Goal: Task Accomplishment & Management: Use online tool/utility

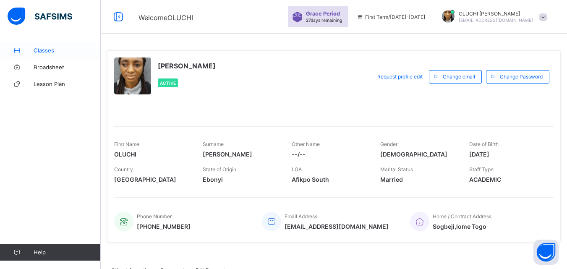
click at [35, 50] on span "Classes" at bounding box center [67, 50] width 67 height 7
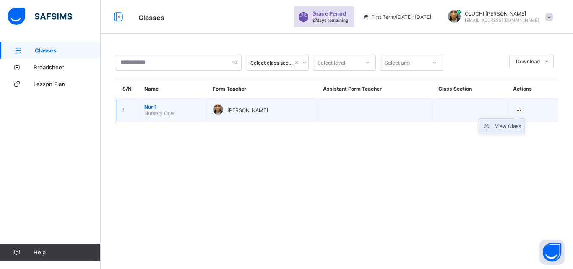
click at [513, 124] on div "View Class" at bounding box center [508, 126] width 26 height 8
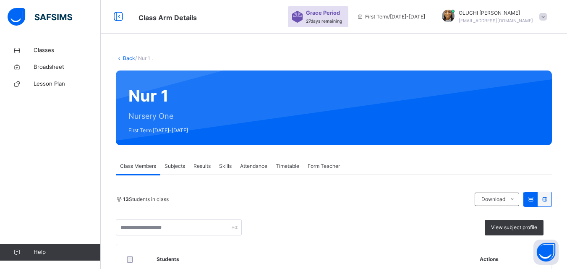
click at [247, 166] on span "Attendance" at bounding box center [253, 166] width 27 height 8
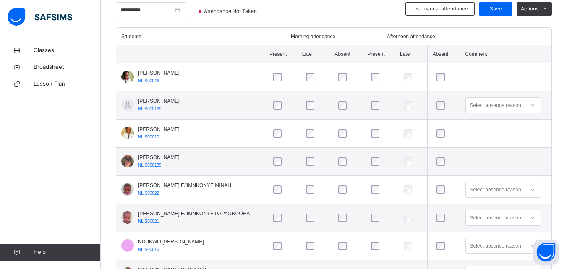
scroll to position [212, 0]
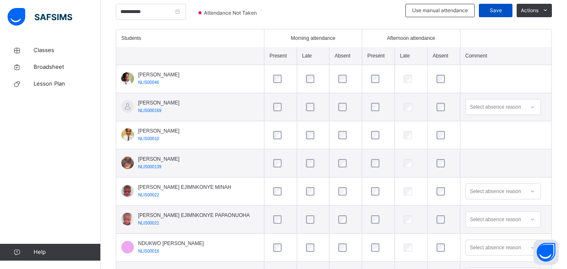
click at [506, 9] on span "Save" at bounding box center [495, 11] width 21 height 8
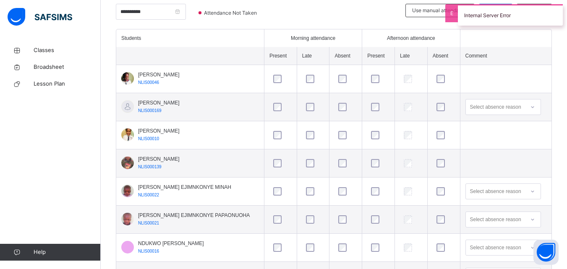
click at [504, 11] on div "Internal Server Error" at bounding box center [510, 14] width 105 height 21
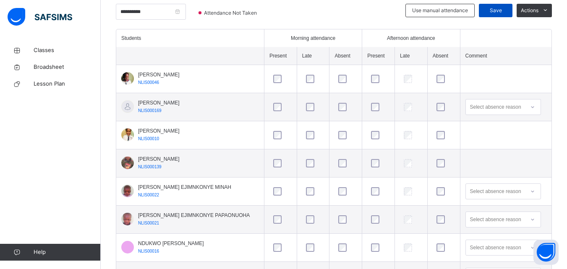
click at [499, 8] on span "Save" at bounding box center [495, 11] width 21 height 8
click at [527, 34] on th at bounding box center [505, 38] width 91 height 18
click at [510, 15] on div "Save" at bounding box center [496, 10] width 34 height 13
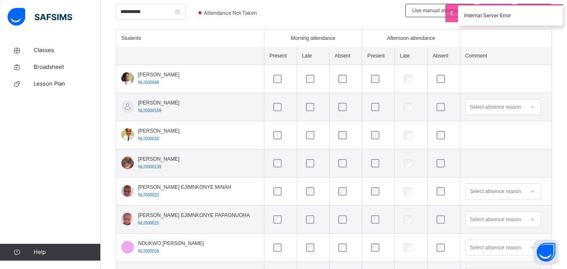
click at [513, 36] on th at bounding box center [505, 38] width 91 height 18
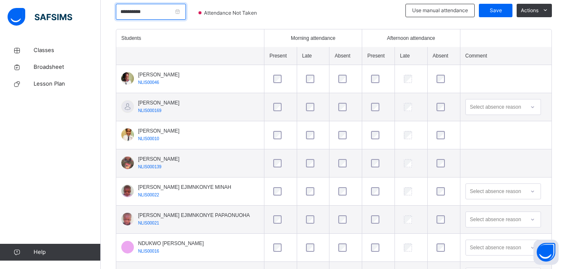
click at [186, 11] on input "**********" at bounding box center [151, 12] width 70 height 16
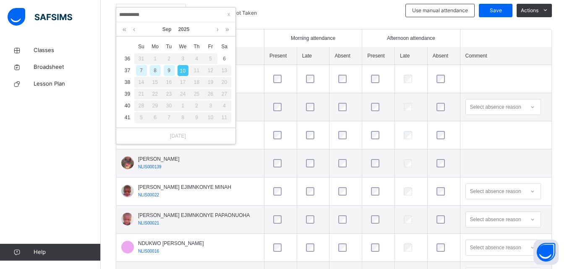
click at [197, 76] on div "11" at bounding box center [197, 70] width 14 height 11
click at [269, 70] on div at bounding box center [280, 79] width 22 height 18
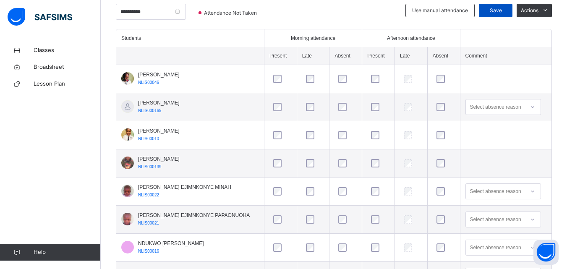
click at [488, 7] on div "Save" at bounding box center [496, 10] width 34 height 13
click at [388, 23] on div at bounding box center [338, 16] width 128 height 25
click at [420, 57] on th "Late" at bounding box center [410, 56] width 33 height 18
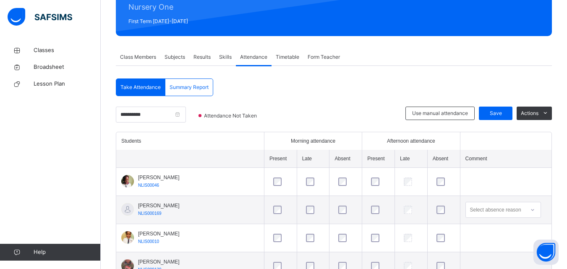
scroll to position [106, 0]
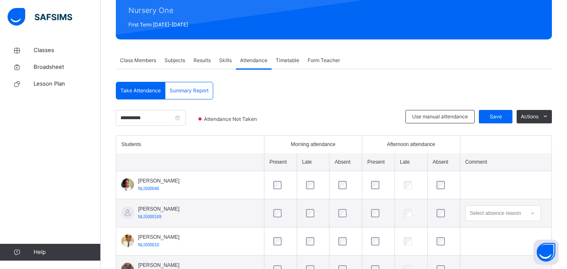
click at [287, 62] on span "Timetable" at bounding box center [287, 61] width 23 height 8
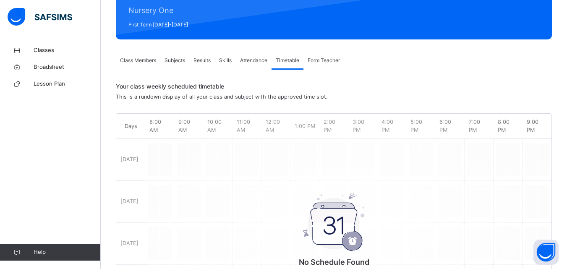
click at [315, 63] on span "Form Teacher" at bounding box center [323, 61] width 32 height 8
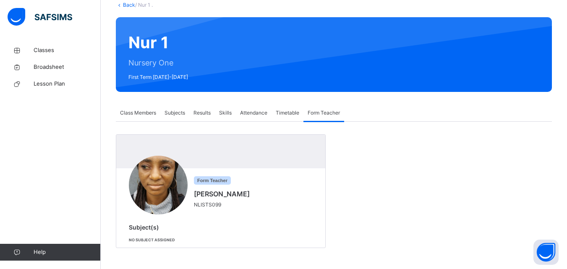
click at [176, 115] on span "Subjects" at bounding box center [174, 113] width 21 height 8
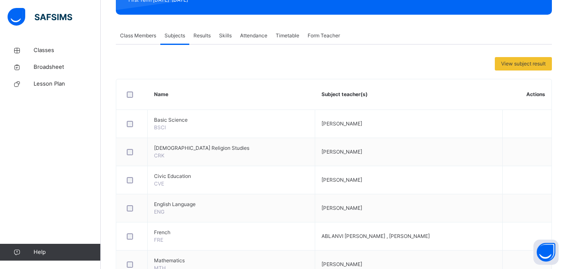
scroll to position [122, 0]
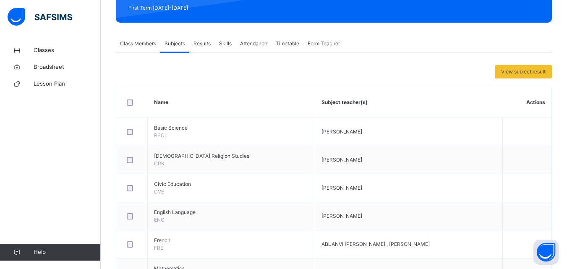
click at [225, 46] on span "Skills" at bounding box center [225, 44] width 13 height 8
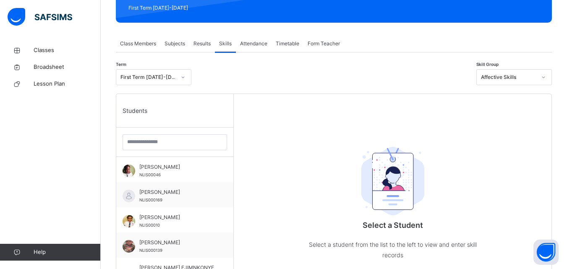
click at [197, 45] on span "Results" at bounding box center [201, 44] width 17 height 8
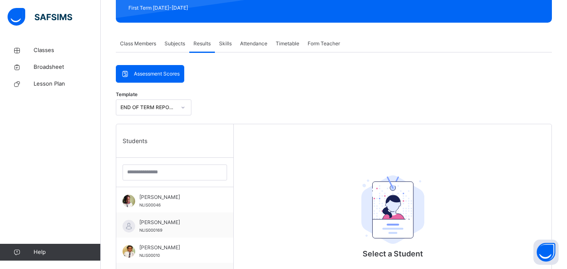
click at [137, 46] on span "Class Members" at bounding box center [138, 44] width 36 height 8
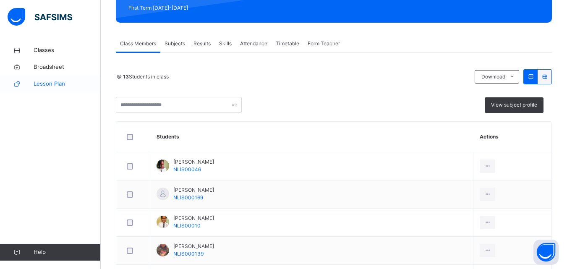
click at [60, 83] on span "Lesson Plan" at bounding box center [67, 84] width 67 height 8
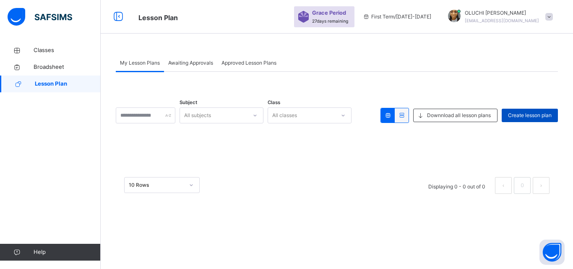
click at [514, 118] on span "Create lesson plan" at bounding box center [530, 116] width 44 height 8
click at [117, 114] on input "text" at bounding box center [146, 115] width 60 height 16
type input "*"
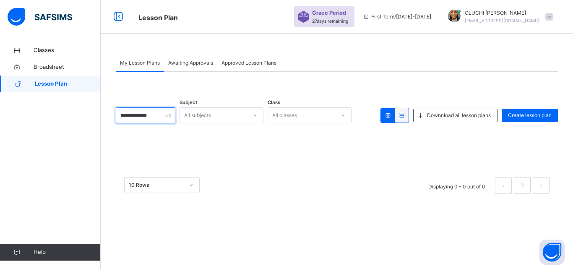
click at [155, 117] on input "**********" at bounding box center [146, 115] width 60 height 16
type input "**********"
click at [234, 64] on span "Approved Lesson Plans" at bounding box center [248, 63] width 55 height 8
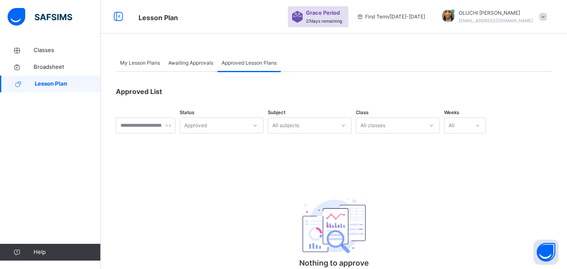
click at [186, 62] on span "Awaiting Approvals" at bounding box center [190, 63] width 45 height 8
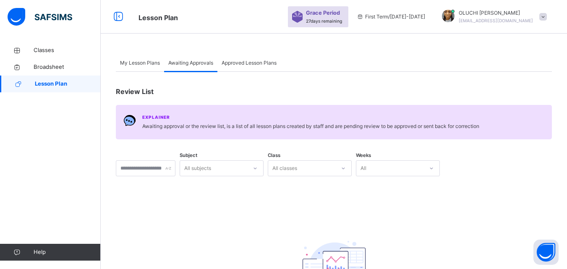
click at [138, 63] on span "My Lesson Plans" at bounding box center [140, 63] width 40 height 8
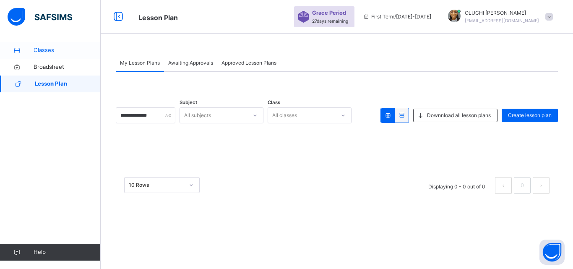
click at [40, 46] on span "Classes" at bounding box center [67, 50] width 67 height 8
